Goal: Task Accomplishment & Management: Use online tool/utility

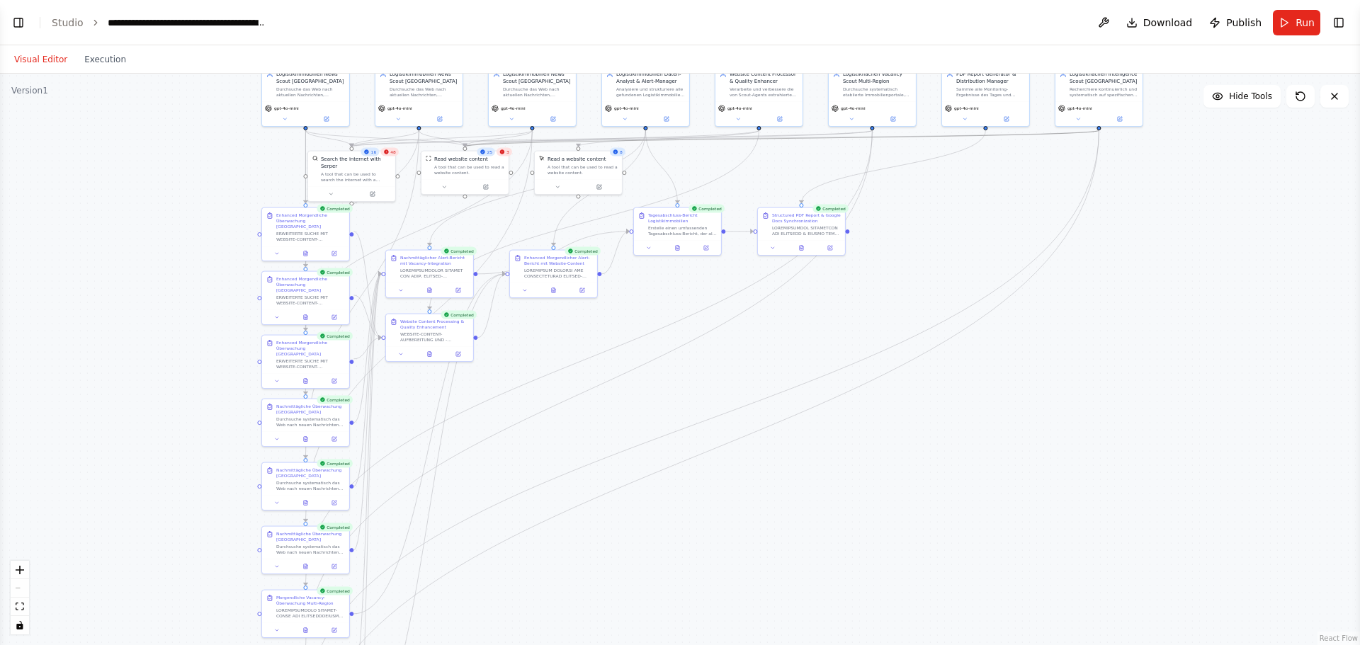
drag, startPoint x: 874, startPoint y: 454, endPoint x: 885, endPoint y: 359, distance: 95.6
click at [885, 359] on div ".deletable-edge-delete-btn { width: 20px; height: 20px; border: 0px solid #ffff…" at bounding box center [680, 359] width 1360 height 571
click at [93, 54] on button "Execution" at bounding box center [105, 59] width 59 height 17
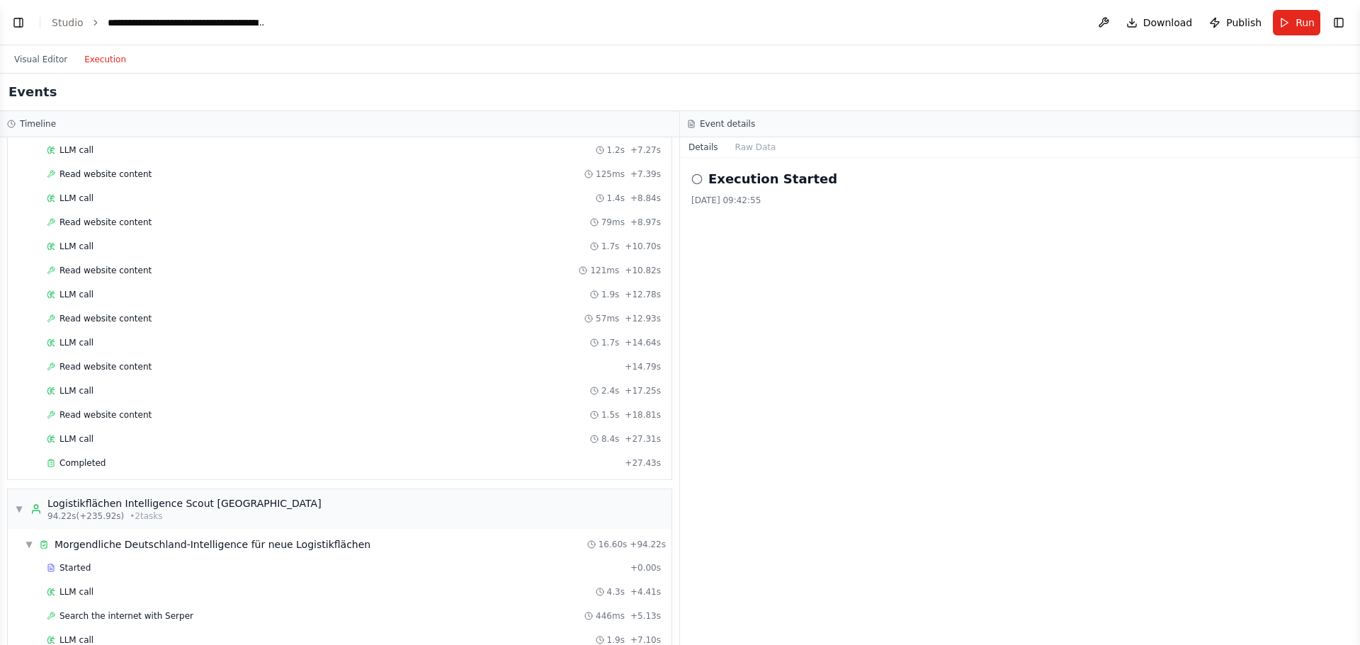
scroll to position [5859, 0]
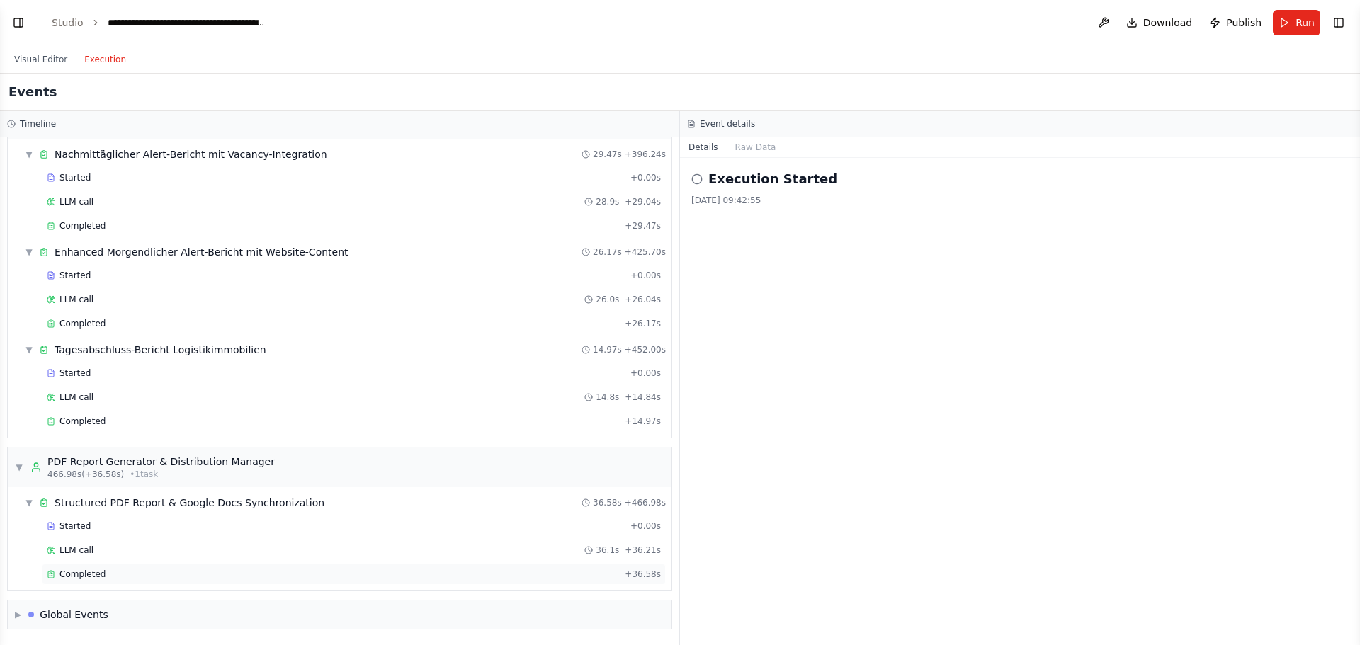
click at [89, 567] on div "Completed + 36.58s" at bounding box center [354, 574] width 624 height 21
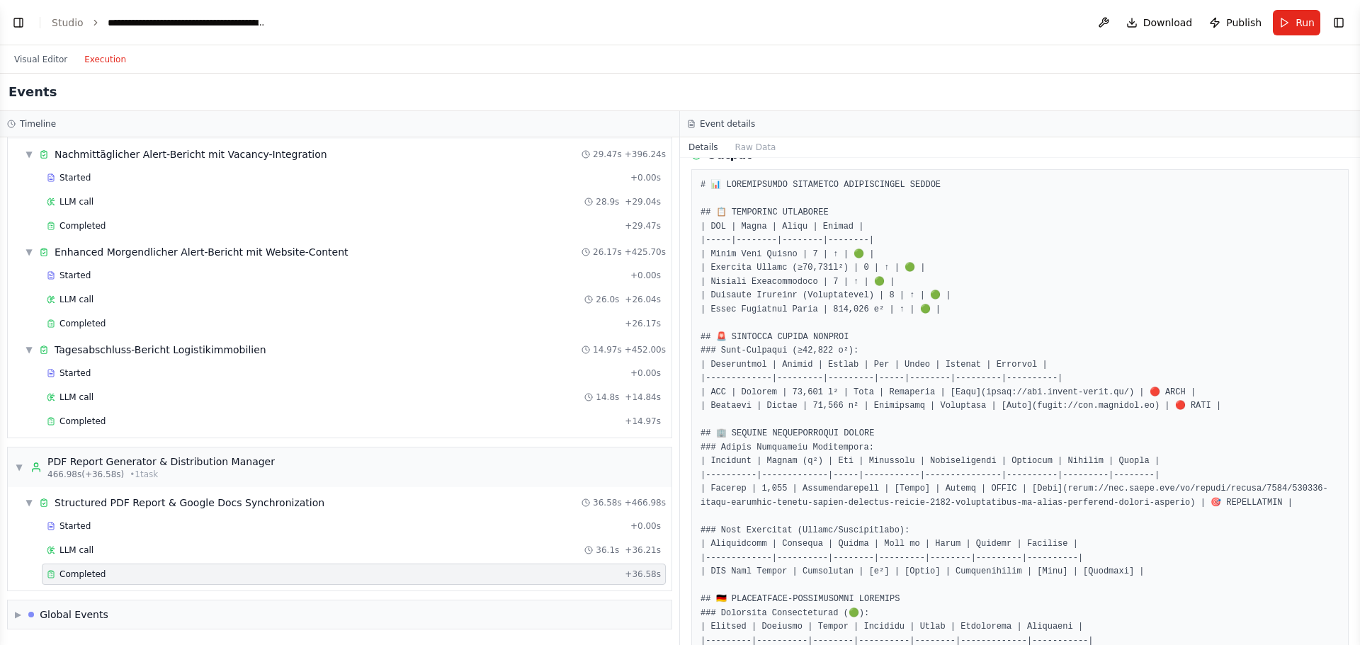
scroll to position [142, 0]
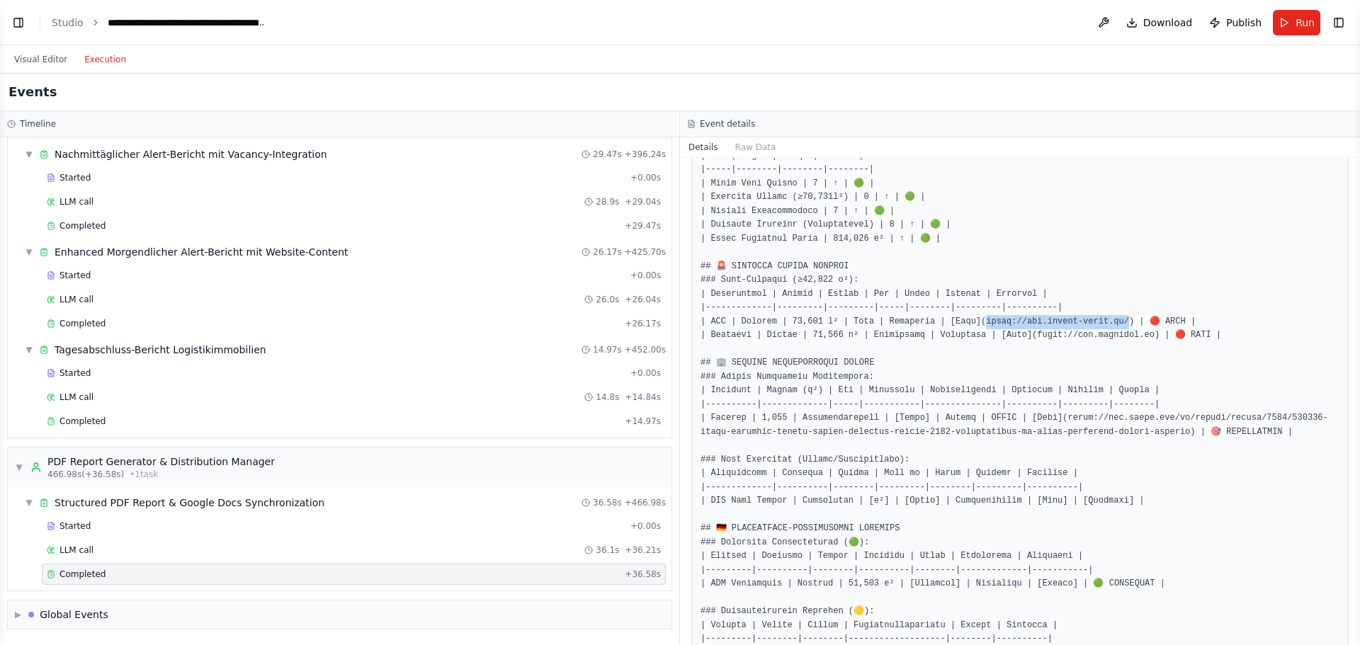
drag, startPoint x: 961, startPoint y: 323, endPoint x: 1093, endPoint y: 323, distance: 131.7
copy pre "[DOMAIN_NAME][URL][PERSON_NAME]) | 🔴 HI"
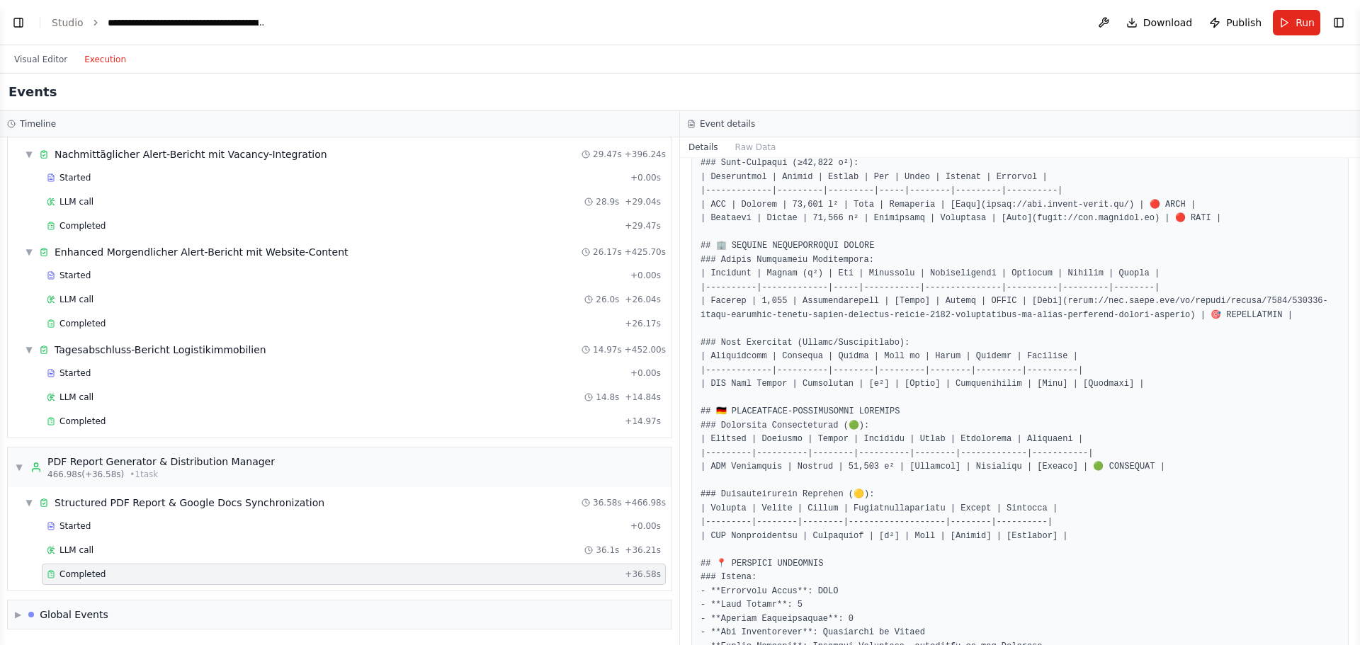
scroll to position [283, 0]
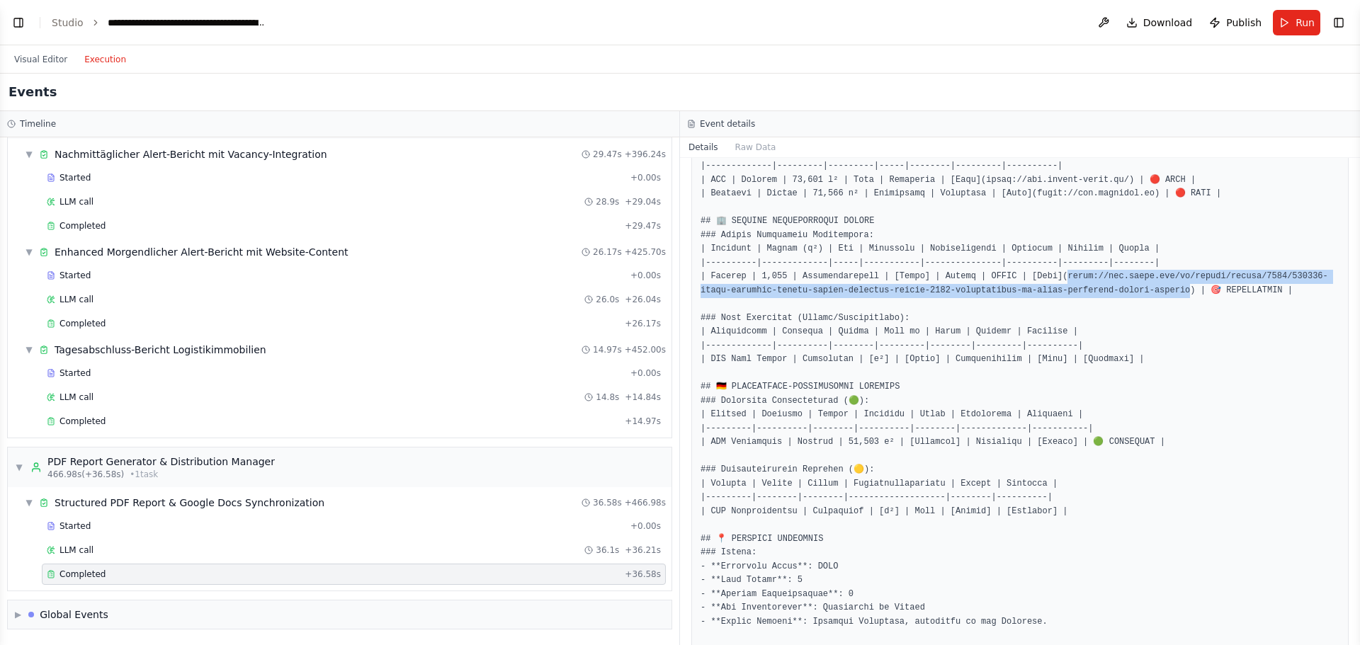
drag, startPoint x: 1037, startPoint y: 278, endPoint x: 1119, endPoint y: 289, distance: 82.2
copy pre ".[DOMAIN_NAME][URL]) | 🎯 OPPOR"
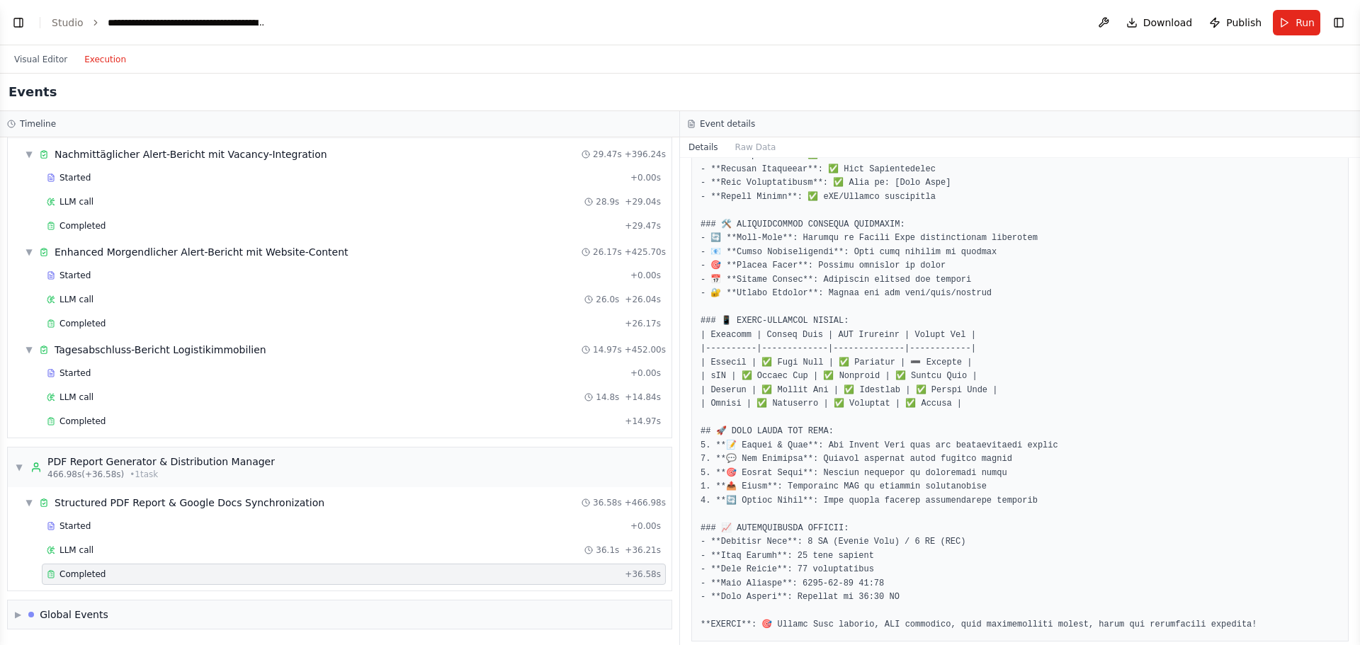
scroll to position [1611, 0]
